Goal: Find specific page/section: Find specific page/section

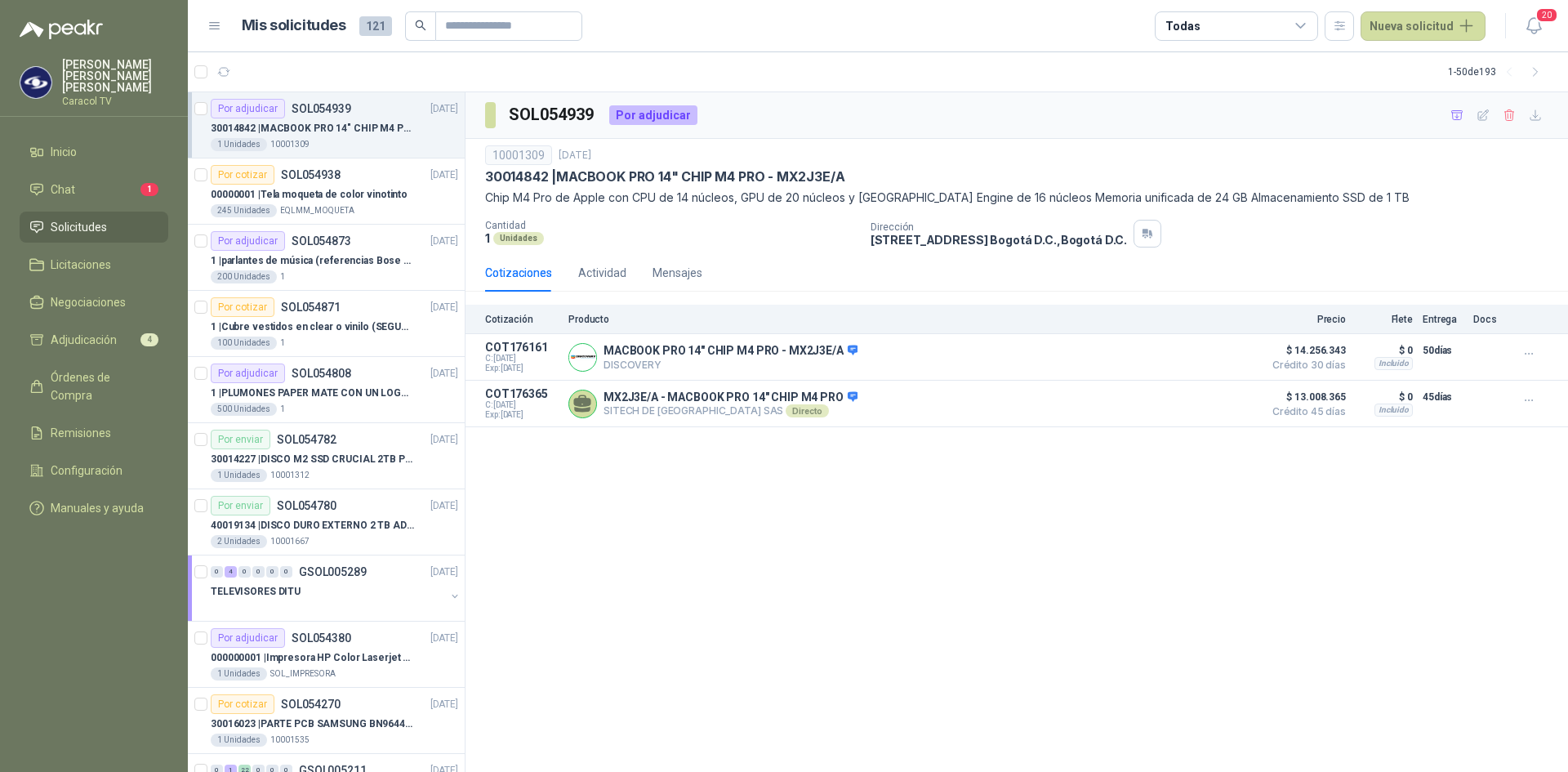
click at [95, 218] on span "Solicitudes" at bounding box center [79, 227] width 57 height 18
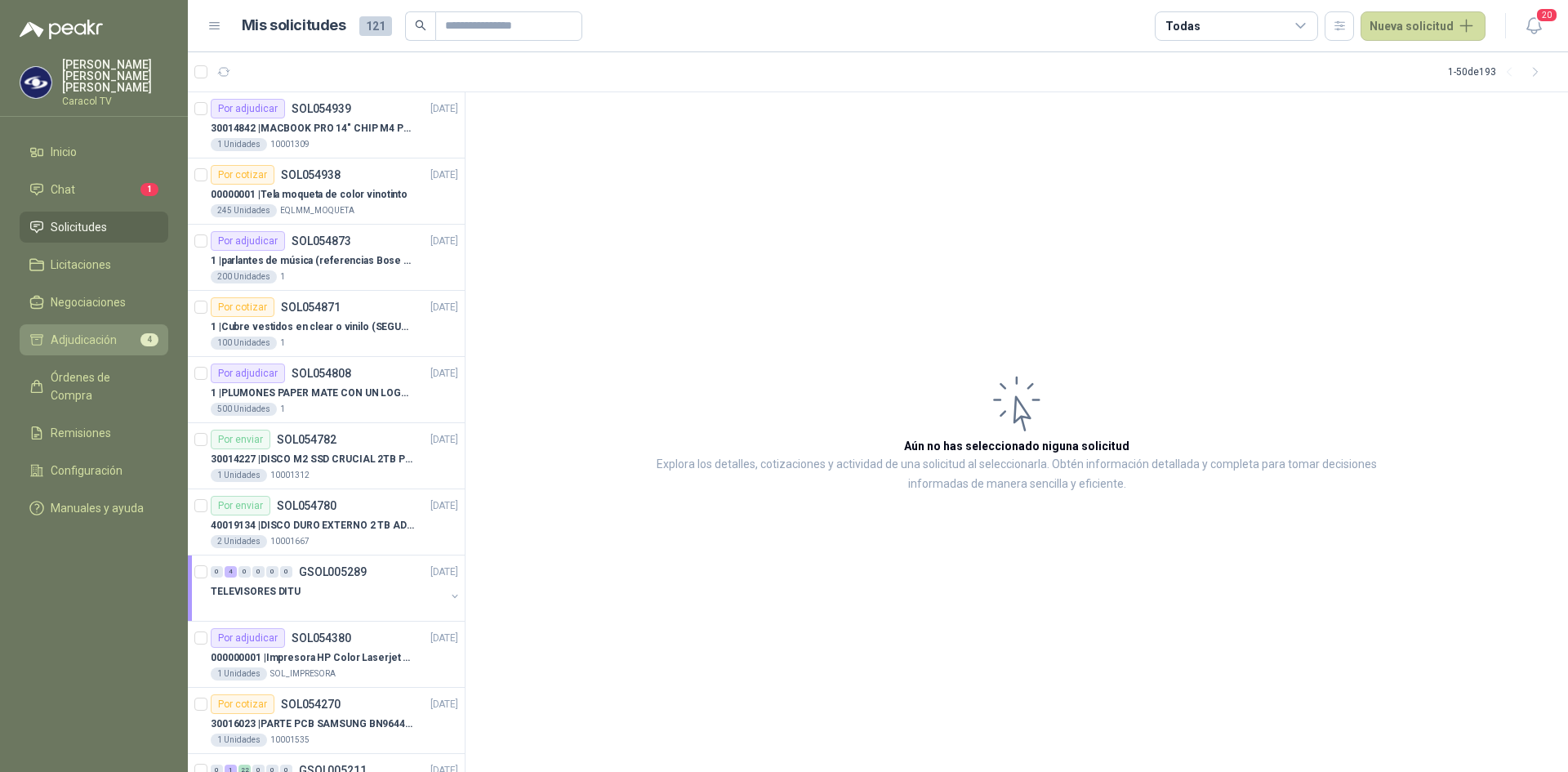
click at [92, 341] on link "Adjudicación 4" at bounding box center [93, 340] width 148 height 31
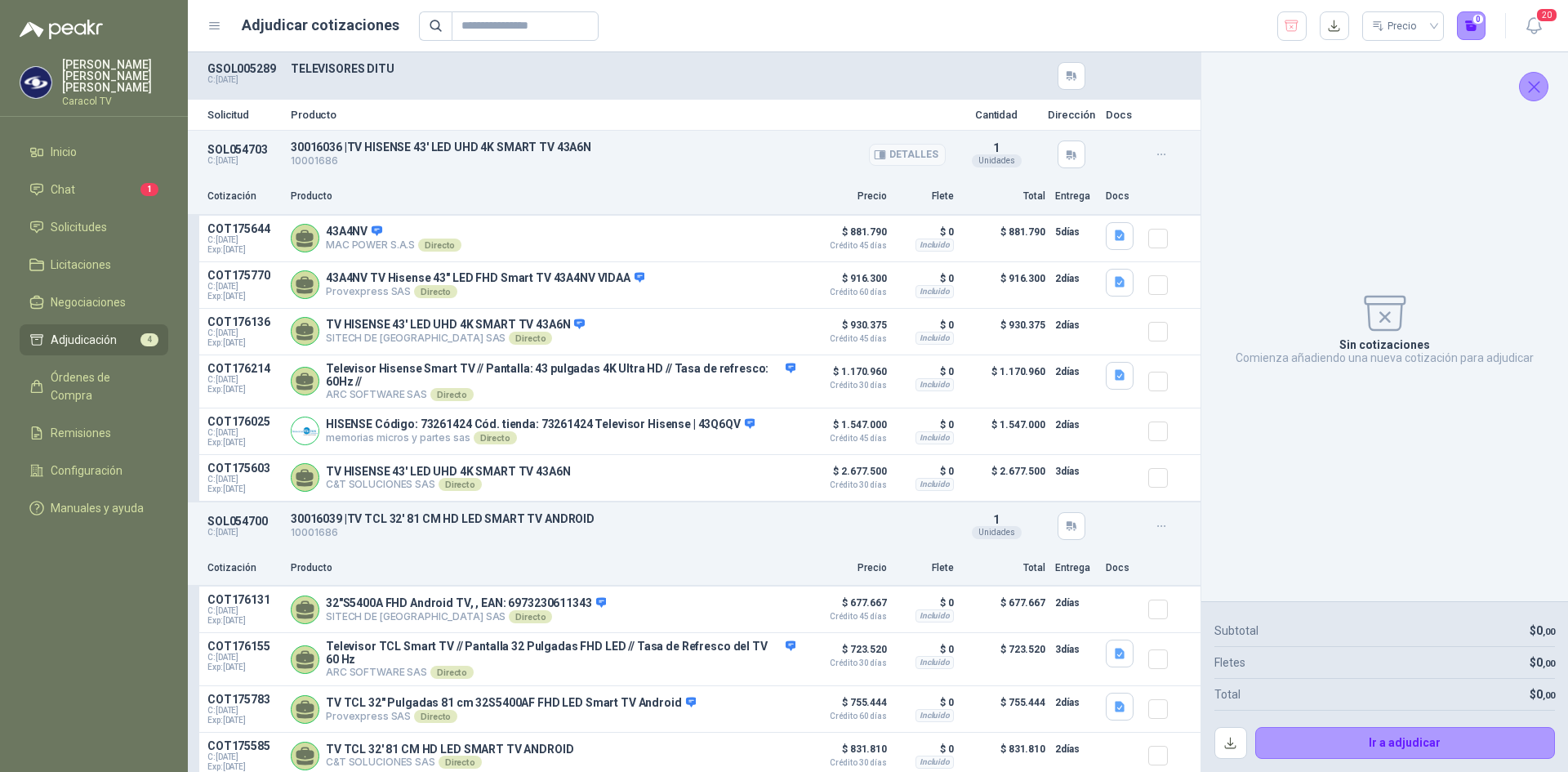
click at [317, 155] on p "10001686" at bounding box center [618, 162] width 655 height 16
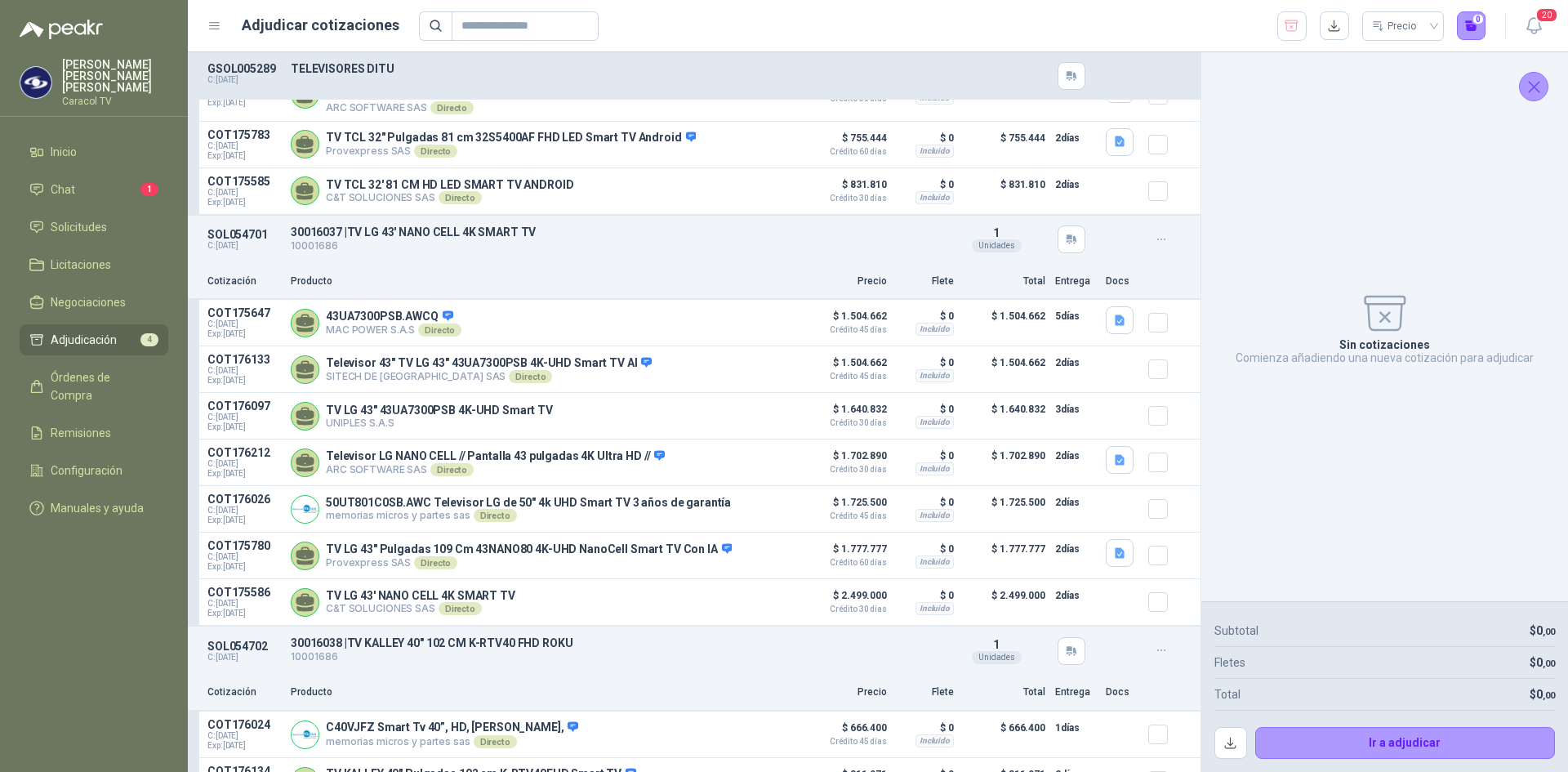
scroll to position [713, 0]
